Goal: Contribute content: Add original content to the website for others to see

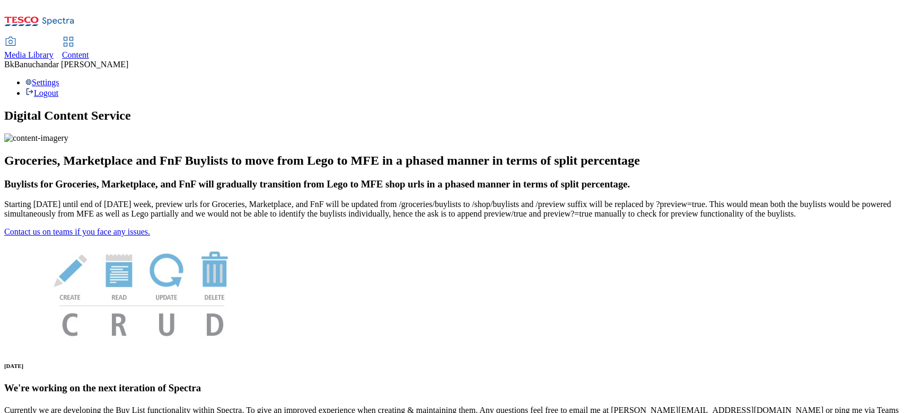
click at [54, 50] on span "Media Library" at bounding box center [28, 54] width 49 height 9
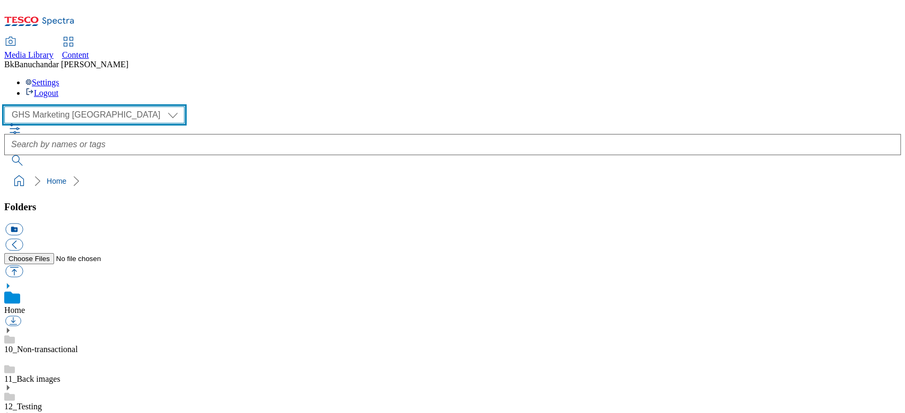
click at [49, 107] on select "GHS Marketing UK iGHS Marketing CE MCA CZ MCA HU MCA SK" at bounding box center [94, 115] width 180 height 17
select select "flare-ighs-ce-mktg"
click at [7, 107] on select "GHS Marketing UK iGHS Marketing CE MCA CZ MCA HU MCA SK" at bounding box center [94, 115] width 180 height 17
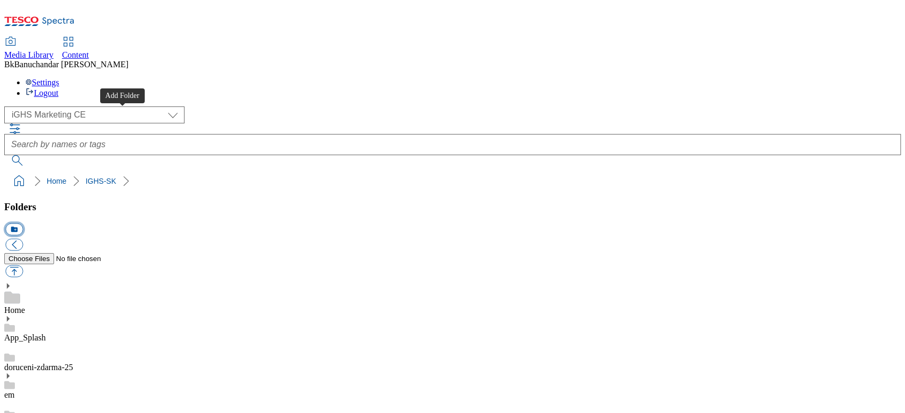
click at [23, 224] on button "icon_new_folder" at bounding box center [13, 230] width 17 height 12
type input "WK31_25"
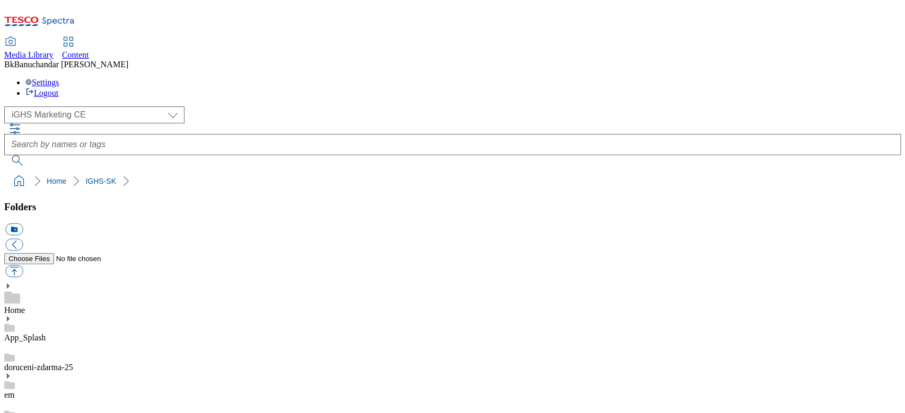
click at [23, 266] on button "button" at bounding box center [13, 272] width 17 height 12
type input "C:\fakepath\slide_en_1.jpg"
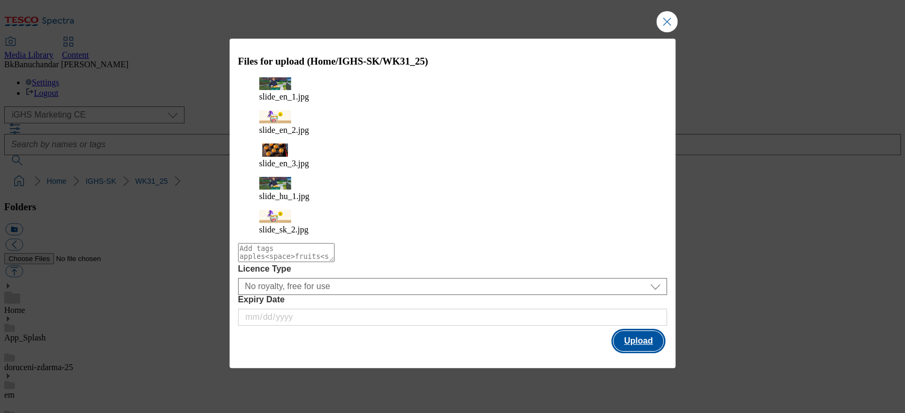
click at [635, 331] on button "Upload" at bounding box center [638, 341] width 50 height 20
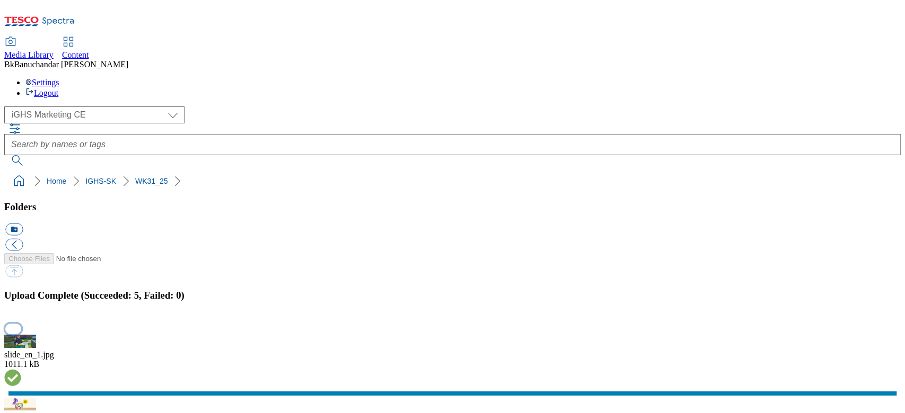
click at [21, 324] on button "button" at bounding box center [13, 329] width 16 height 10
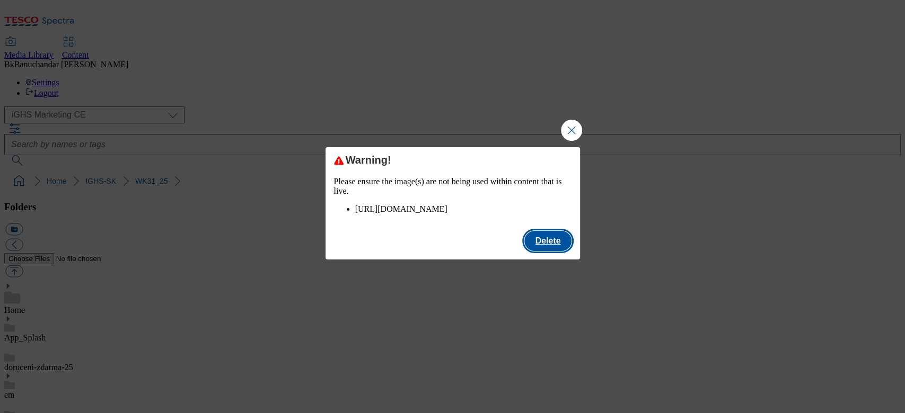
click at [542, 251] on button "Delete" at bounding box center [547, 241] width 47 height 20
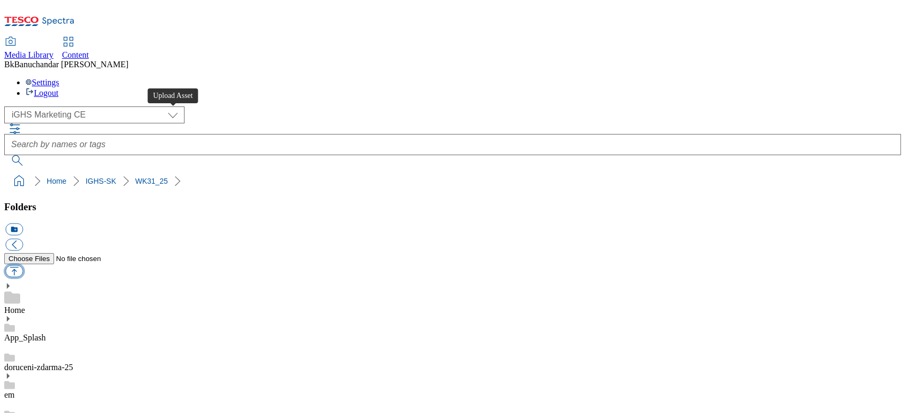
click at [23, 266] on button "button" at bounding box center [13, 272] width 17 height 12
type input "C:\fakepath\product_en_1.jpg"
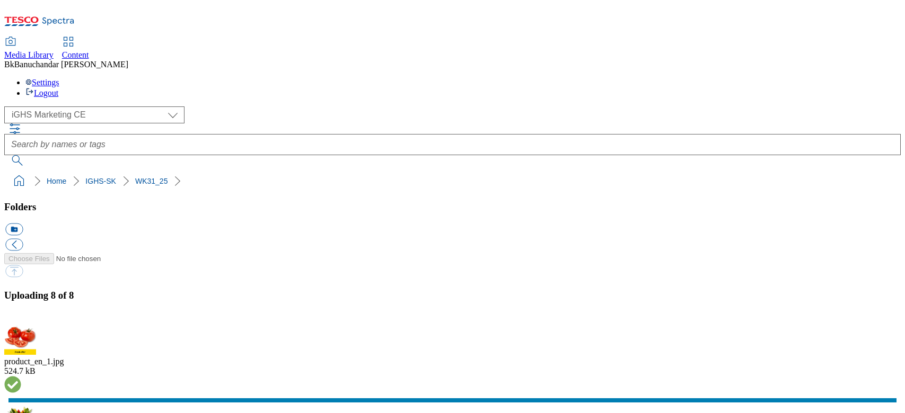
select select "flare-ighs-ce-mktg"
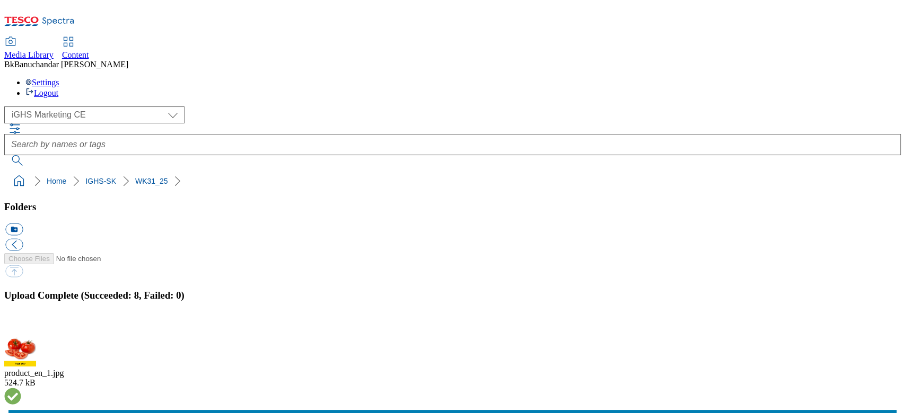
scroll to position [169, 0]
click at [21, 324] on button "button" at bounding box center [13, 329] width 16 height 10
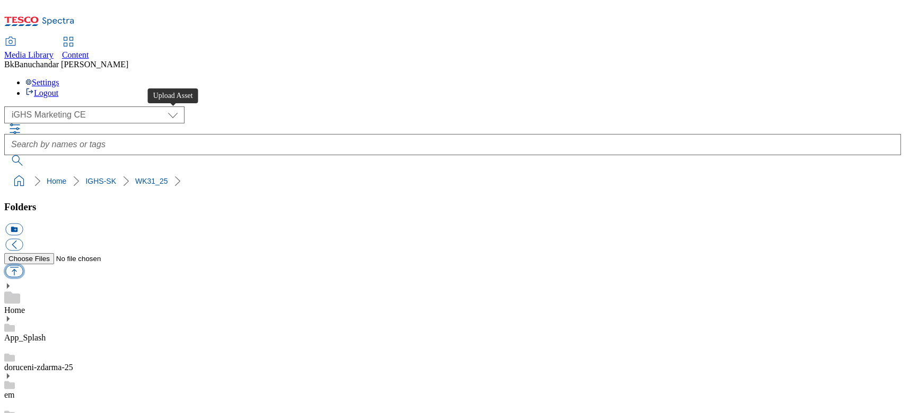
click at [23, 266] on button "button" at bounding box center [13, 272] width 17 height 12
type input "C:\fakepath\trade_en_1.jpg"
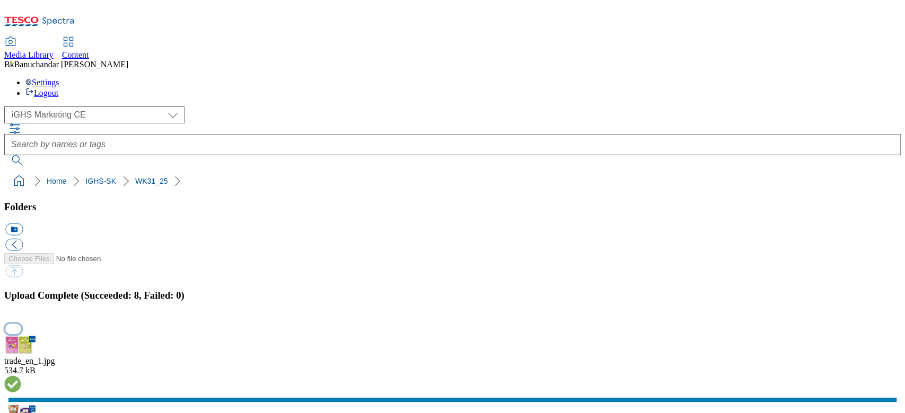
click at [21, 324] on button "button" at bounding box center [13, 329] width 16 height 10
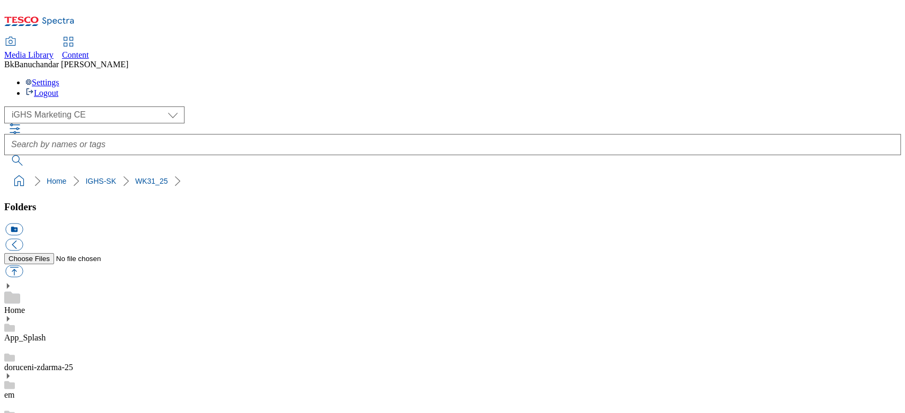
scroll to position [141, 0]
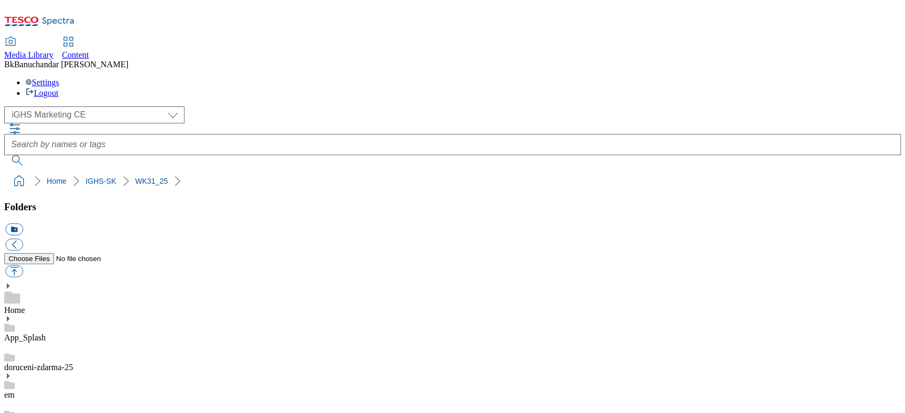
scroll to position [141, 0]
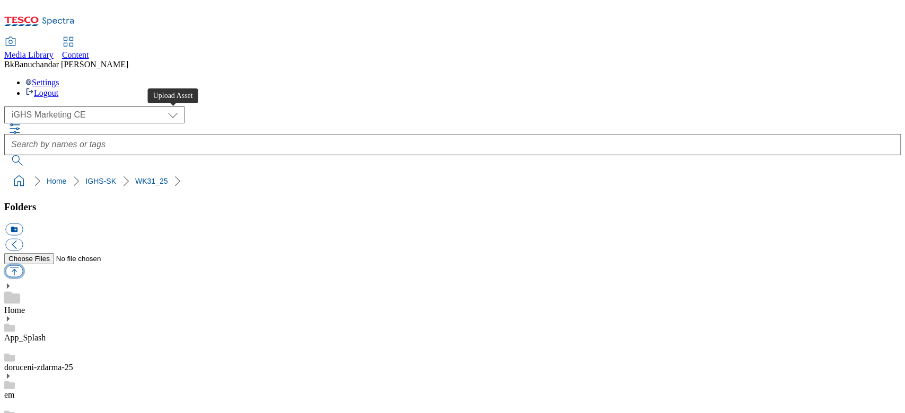
click at [23, 266] on button "button" at bounding box center [13, 272] width 17 height 12
type input "C:\fakepath\content_en_1.jpg"
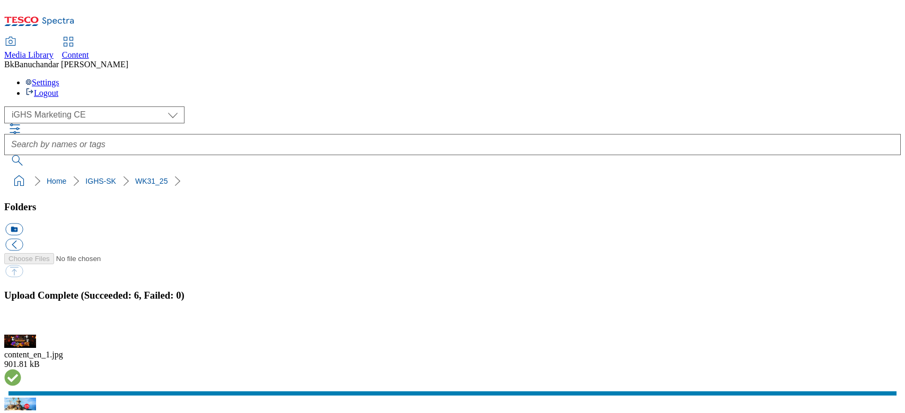
select select "flare-ighs-ce-mktg"
click at [21, 324] on button "button" at bounding box center [13, 329] width 16 height 10
